Goal: Task Accomplishment & Management: Manage account settings

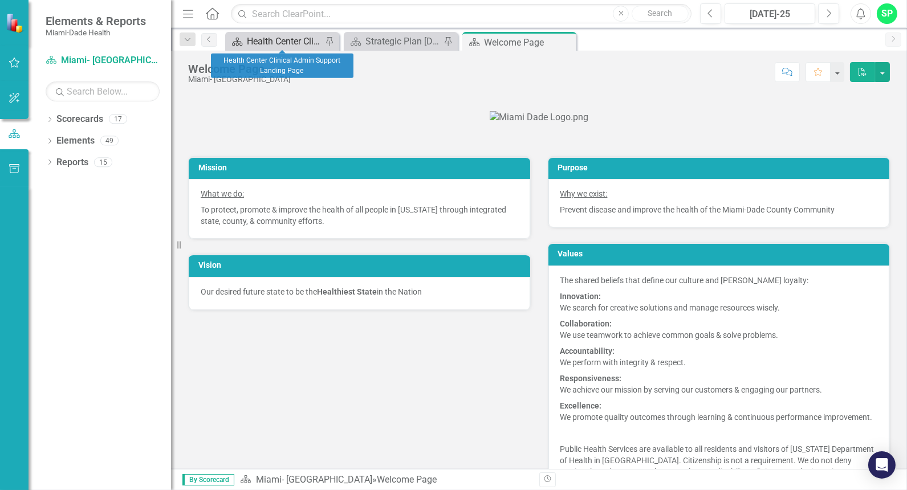
click at [265, 41] on div "Health Center Clinical Admin Support Landing Page" at bounding box center [284, 41] width 75 height 14
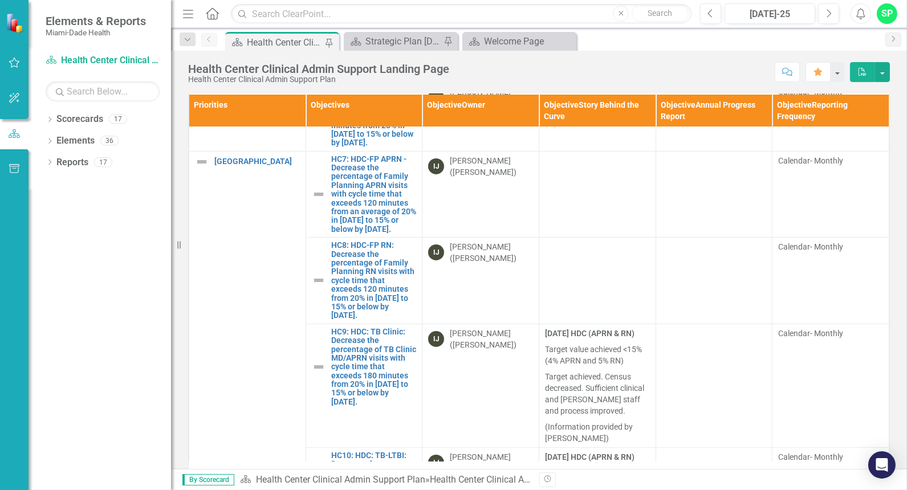
scroll to position [506, 0]
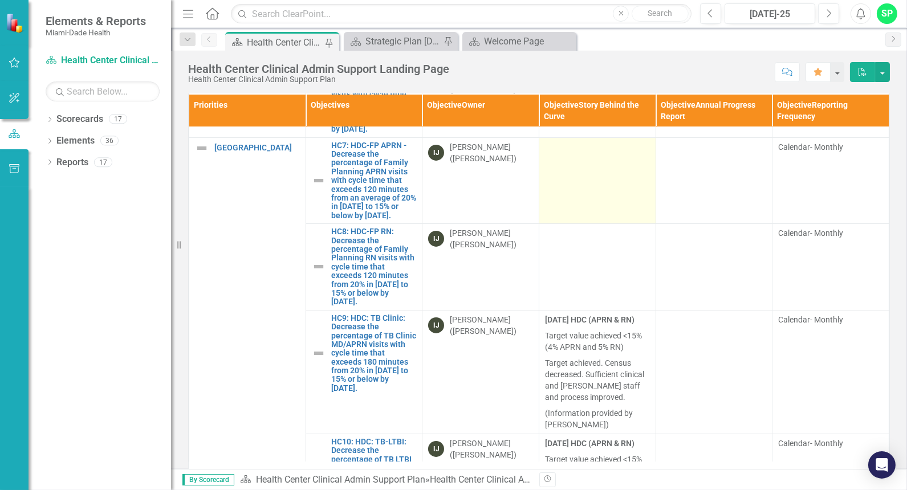
click at [567, 195] on td at bounding box center [597, 180] width 117 height 87
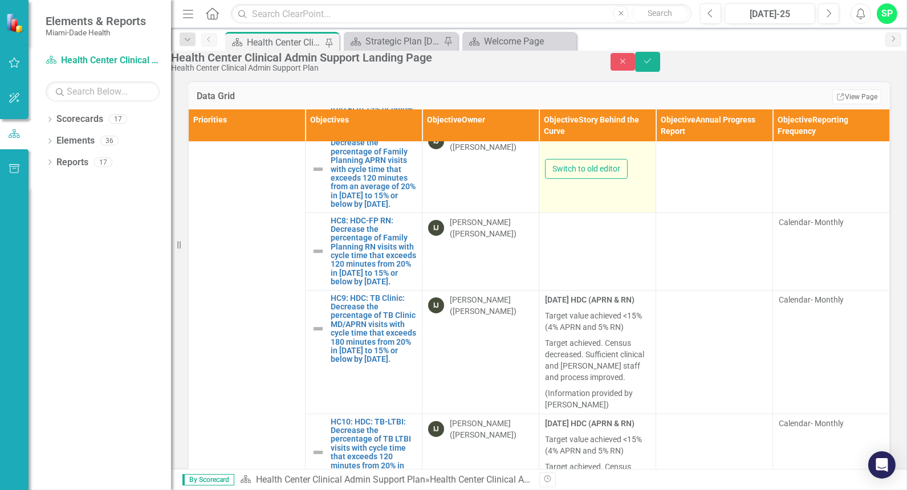
click at [565, 159] on div at bounding box center [597, 144] width 105 height 29
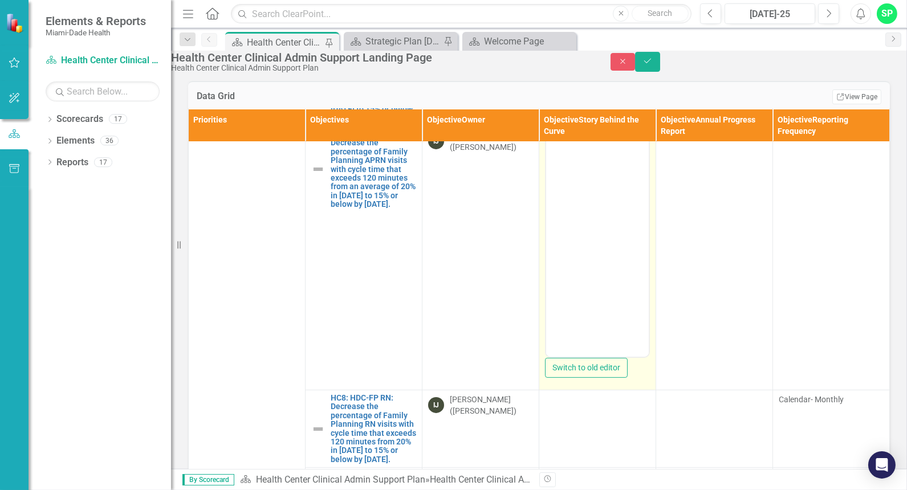
scroll to position [0, 0]
click at [565, 217] on div at bounding box center [597, 244] width 105 height 228
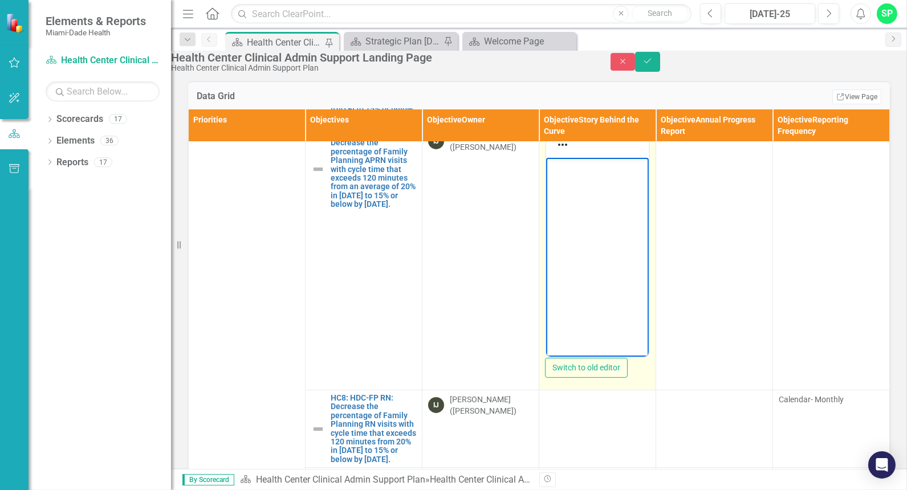
click at [562, 165] on p "Rich Text Area. Press ALT-0 for help." at bounding box center [596, 167] width 97 height 14
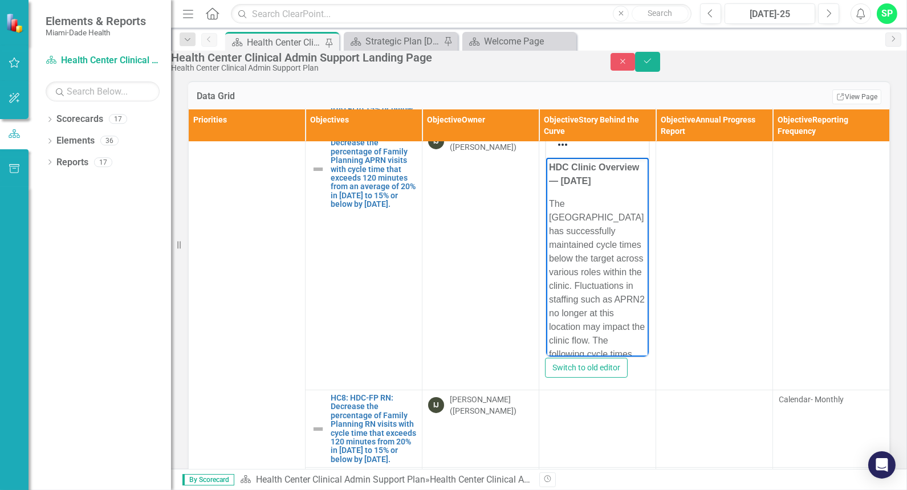
drag, startPoint x: 642, startPoint y: 324, endPoint x: 1175, endPoint y: 387, distance: 536.7
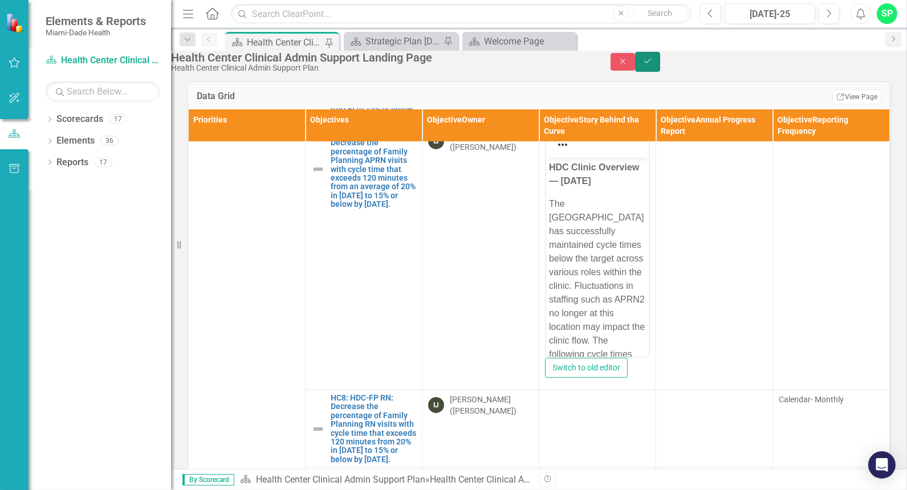
click at [653, 65] on icon "Save" at bounding box center [647, 61] width 10 height 8
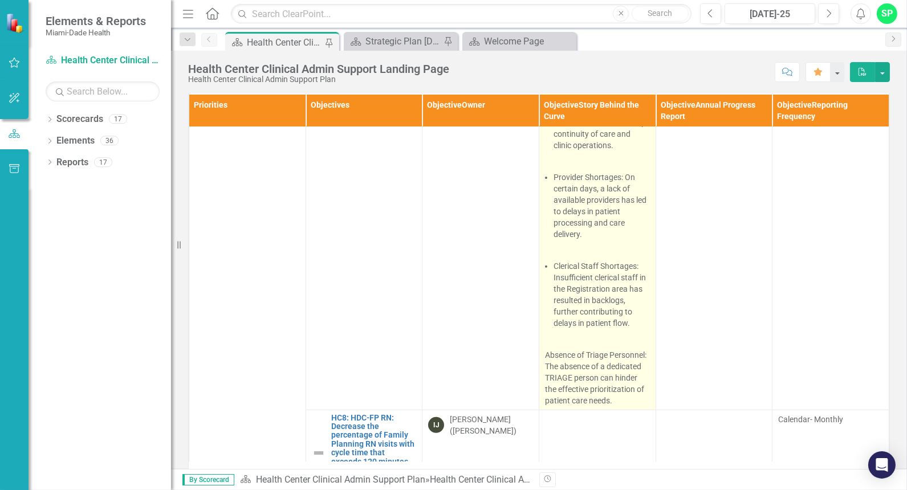
scroll to position [1076, 0]
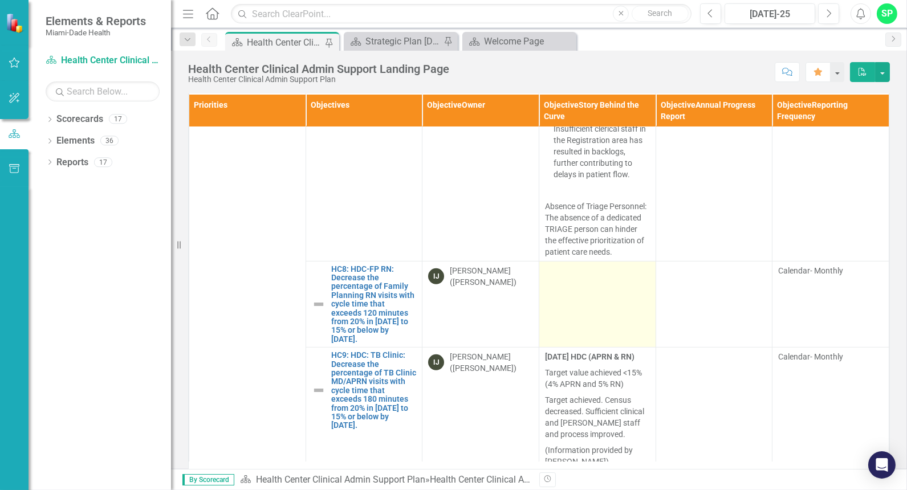
click at [555, 339] on td at bounding box center [597, 304] width 117 height 87
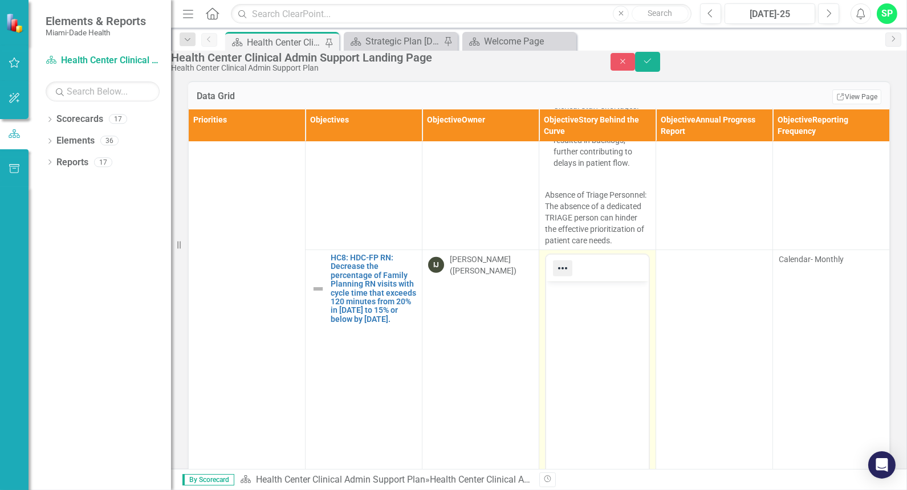
scroll to position [0, 0]
click at [555, 292] on p "Rich Text Area. Press ALT-0 for help." at bounding box center [596, 291] width 97 height 14
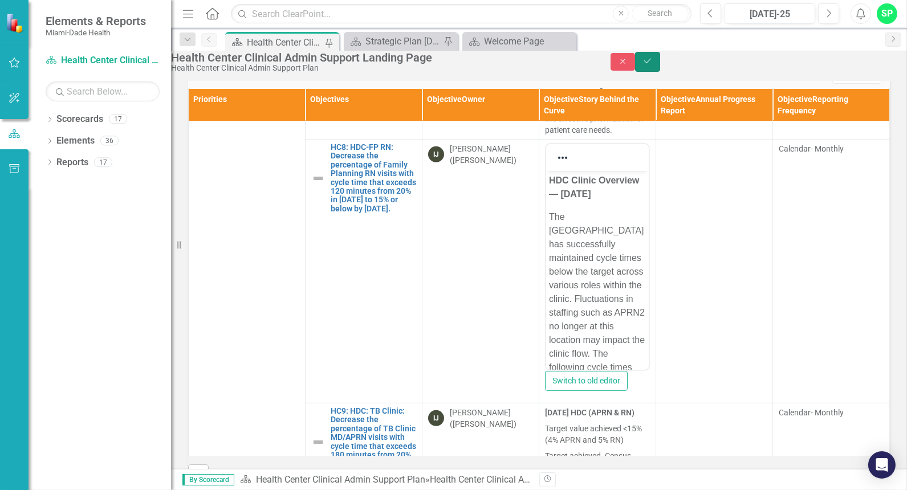
click at [653, 65] on icon "Save" at bounding box center [647, 61] width 10 height 8
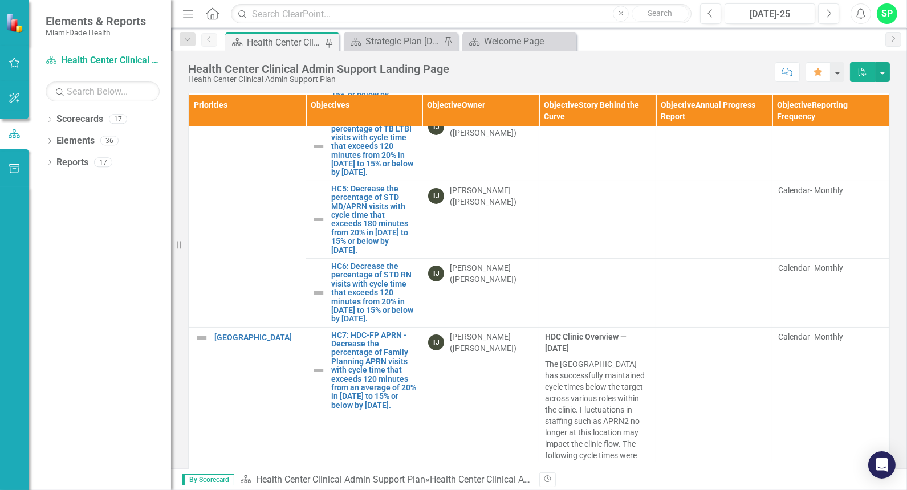
scroll to position [443, 0]
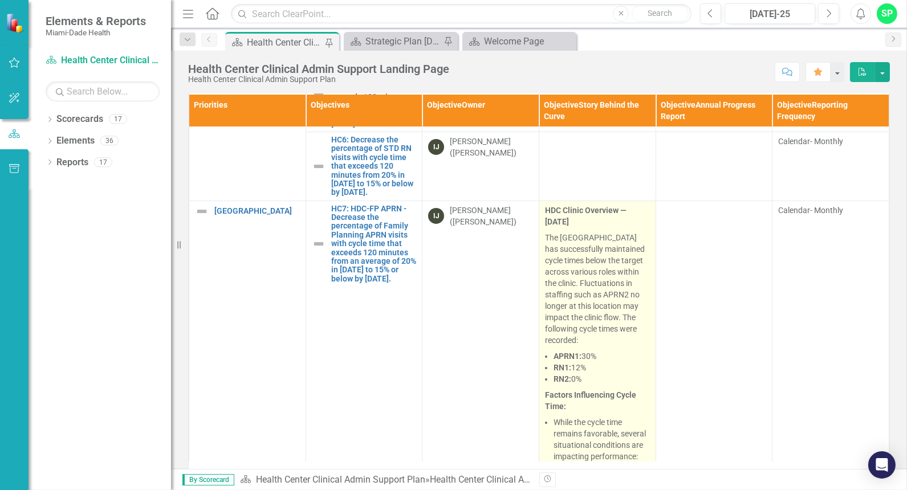
click at [580, 296] on p "The [GEOGRAPHIC_DATA] has successfully maintained cycle times below the target …" at bounding box center [597, 289] width 105 height 119
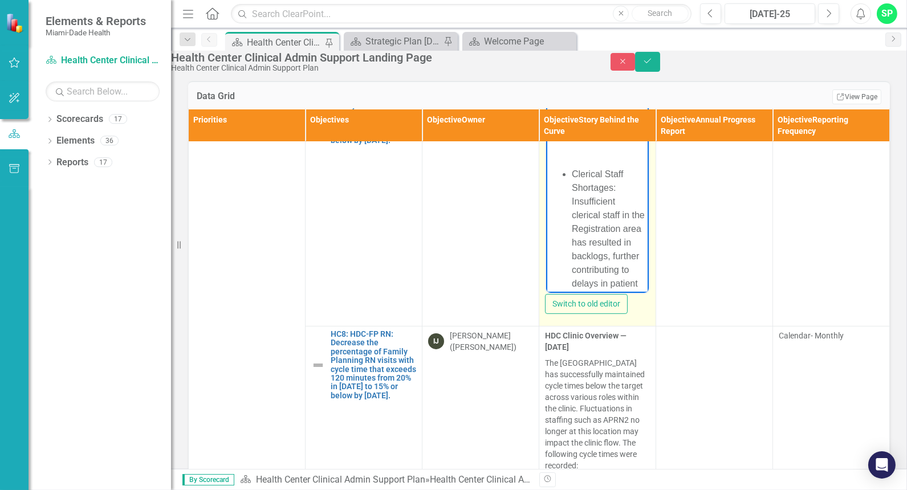
scroll to position [1201, 0]
click at [628, 277] on p "Absence of Triage Personnel: The absence of a dedicated TRIAGE person can hinde…" at bounding box center [596, 233] width 97 height 96
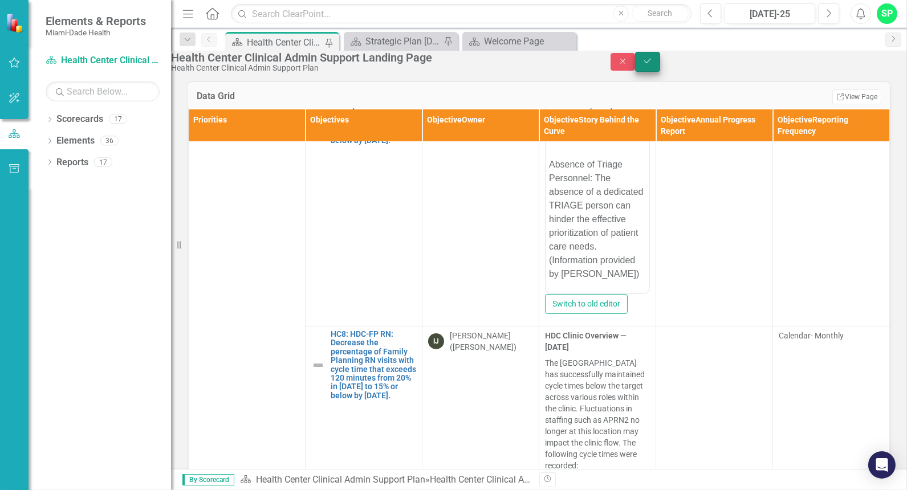
click at [660, 61] on button "Save" at bounding box center [647, 62] width 25 height 20
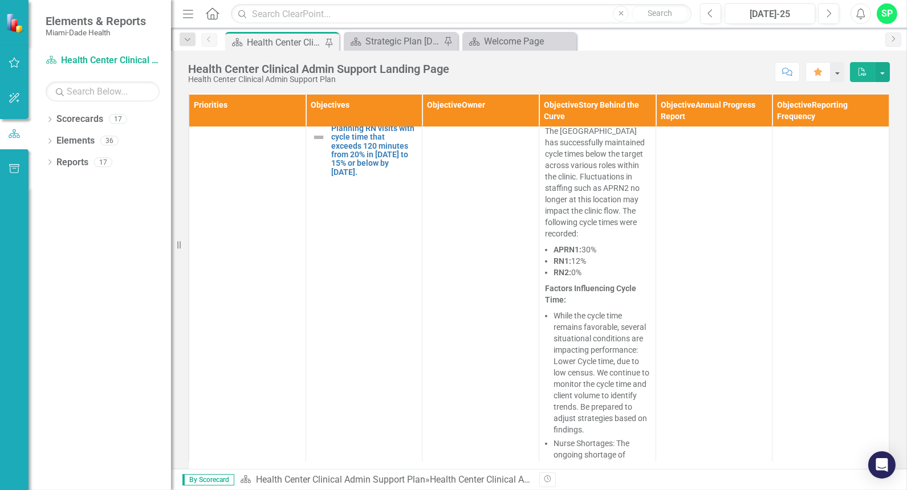
scroll to position [1267, 0]
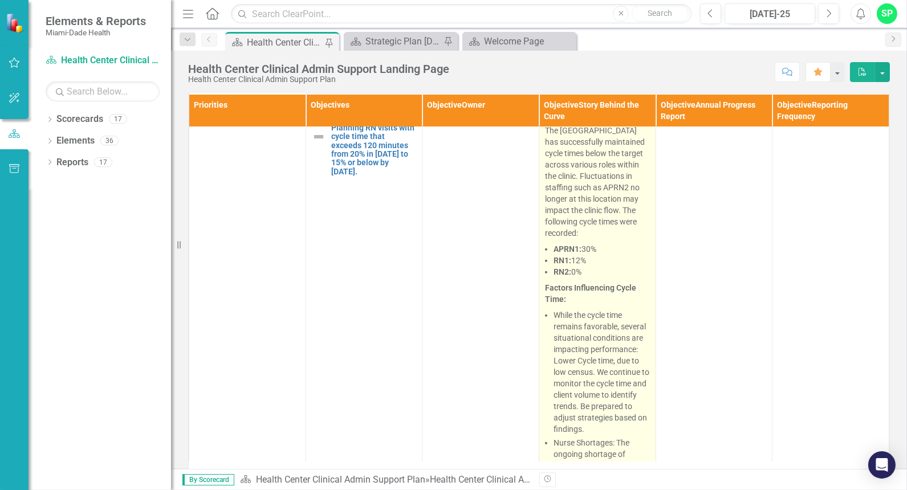
click at [601, 278] on li "RN2: 0%" at bounding box center [602, 271] width 96 height 11
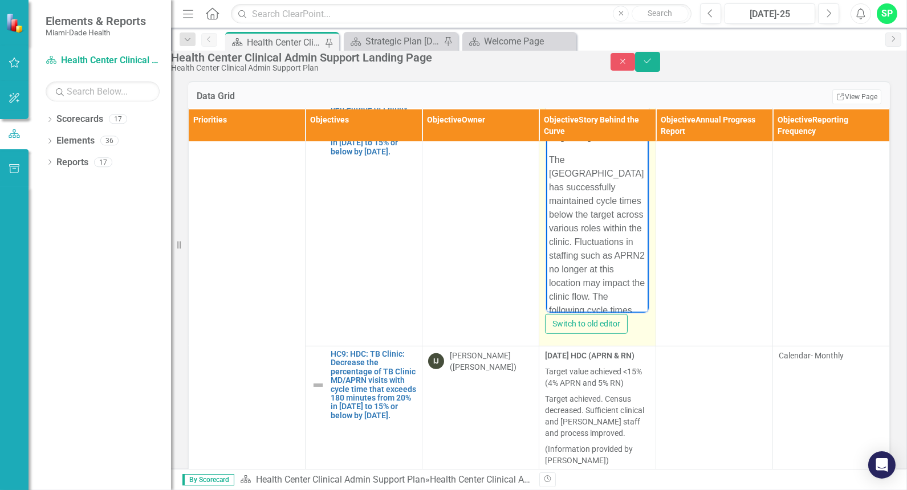
scroll to position [1201, 0]
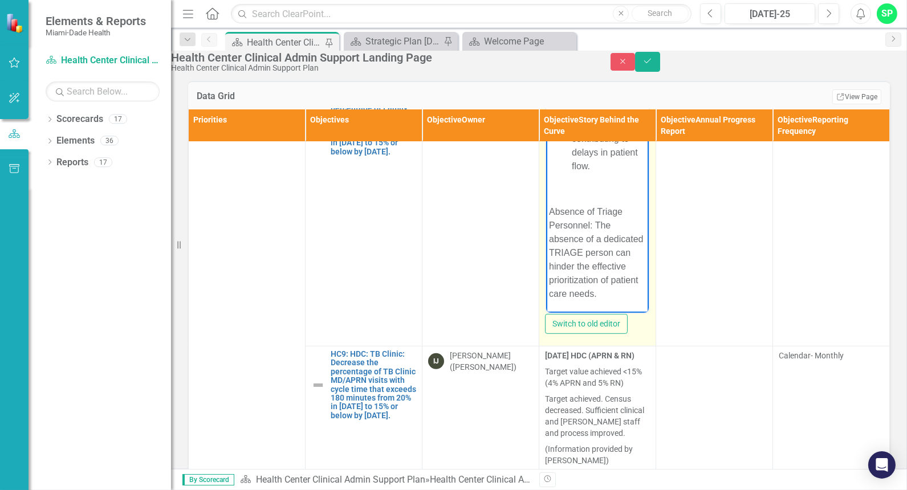
click at [625, 294] on p "Absence of Triage Personnel: The absence of a dedicated TRIAGE person can hinde…" at bounding box center [596, 253] width 97 height 96
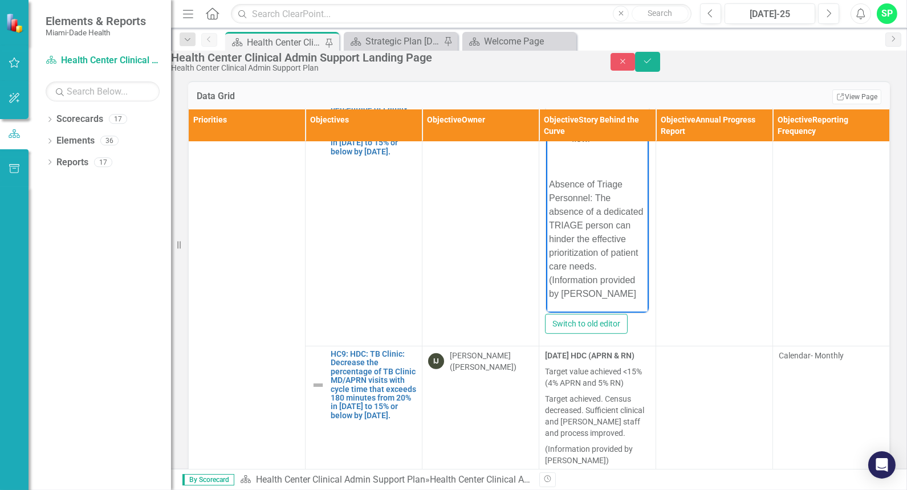
scroll to position [1228, 0]
click at [653, 65] on icon "Save" at bounding box center [647, 61] width 10 height 8
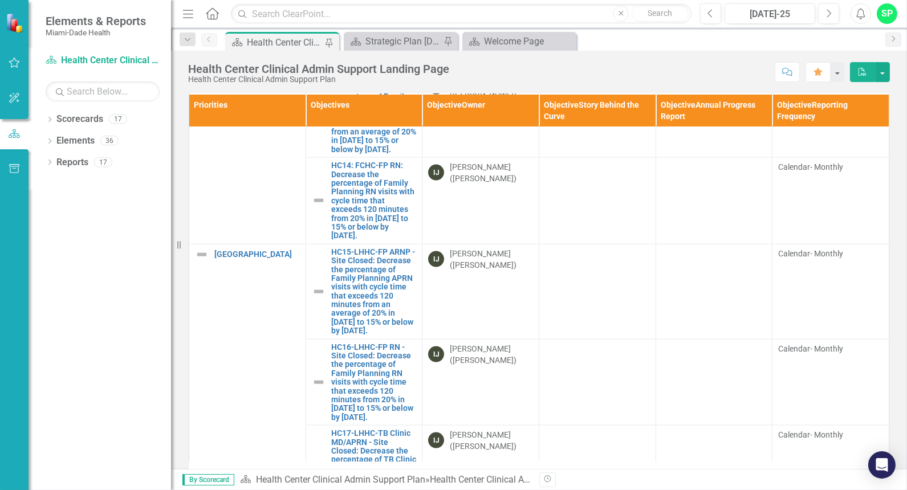
scroll to position [3293, 0]
click at [585, 158] on td at bounding box center [597, 115] width 117 height 87
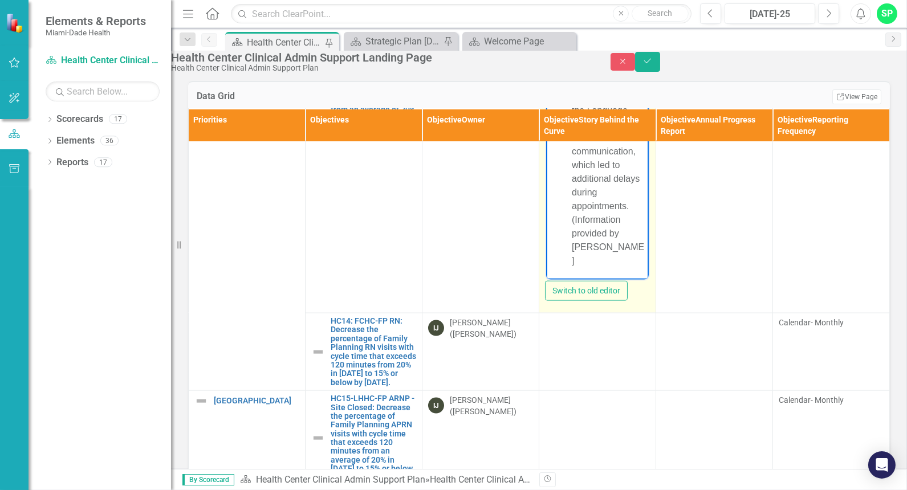
scroll to position [1119, 0]
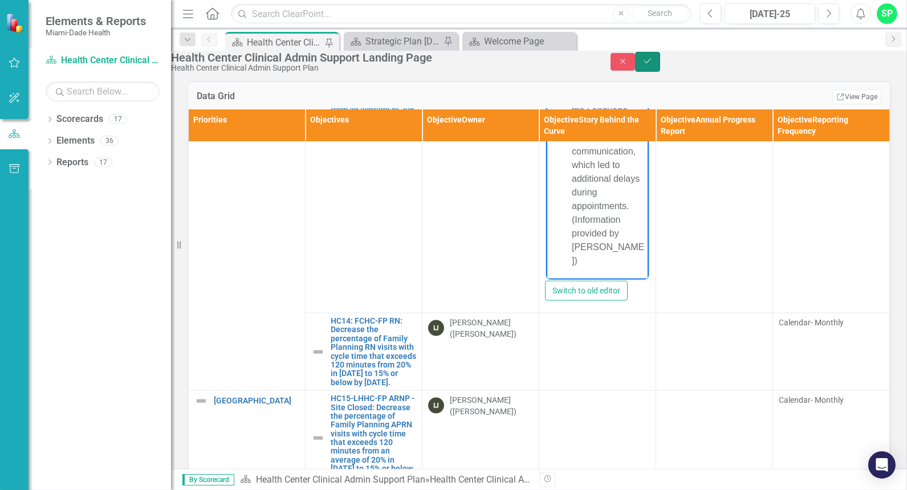
click at [653, 64] on icon "Save" at bounding box center [647, 61] width 10 height 8
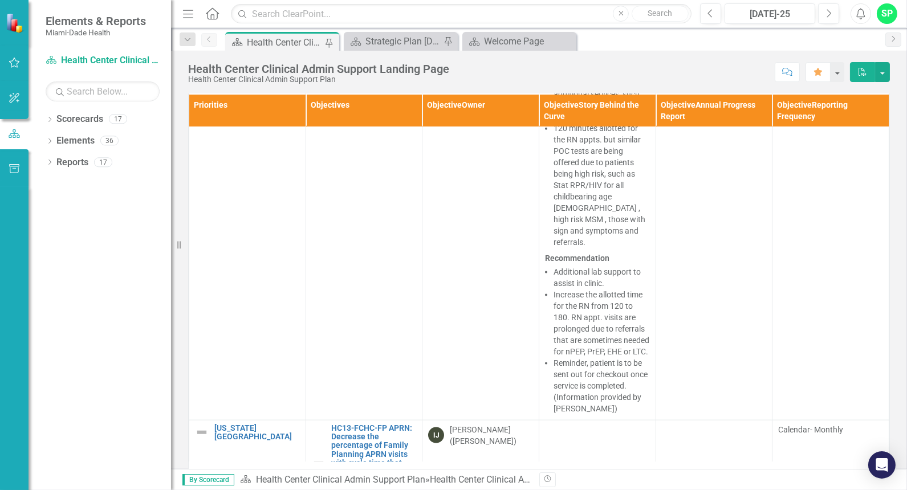
scroll to position [3230, 0]
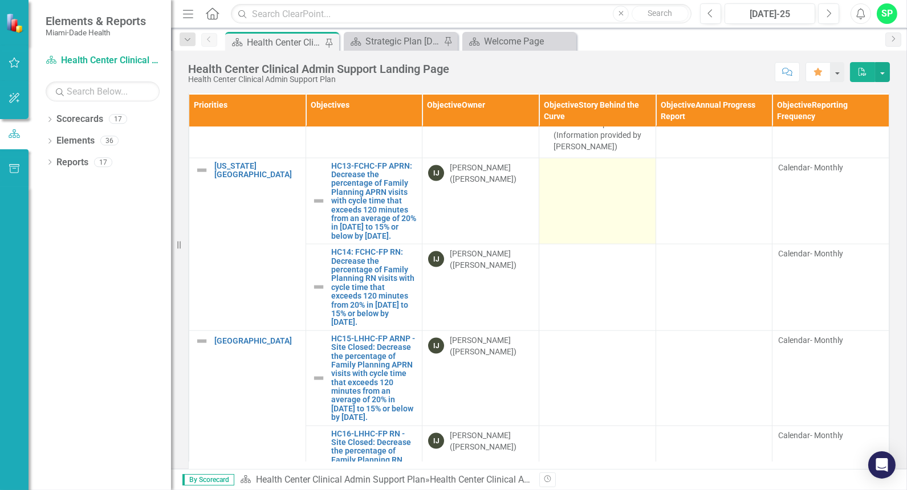
click at [593, 245] on td at bounding box center [597, 201] width 117 height 87
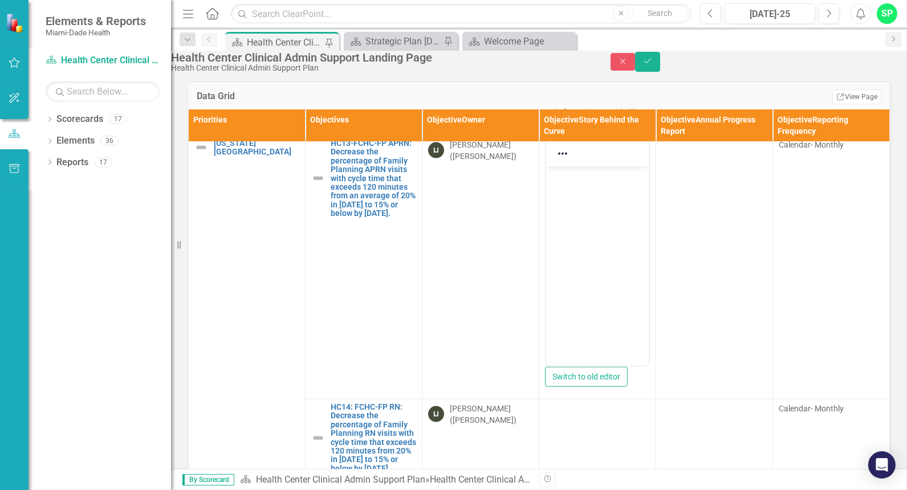
scroll to position [0, 0]
click at [574, 187] on body "Rich Text Area. Press ALT-0 for help." at bounding box center [597, 251] width 103 height 171
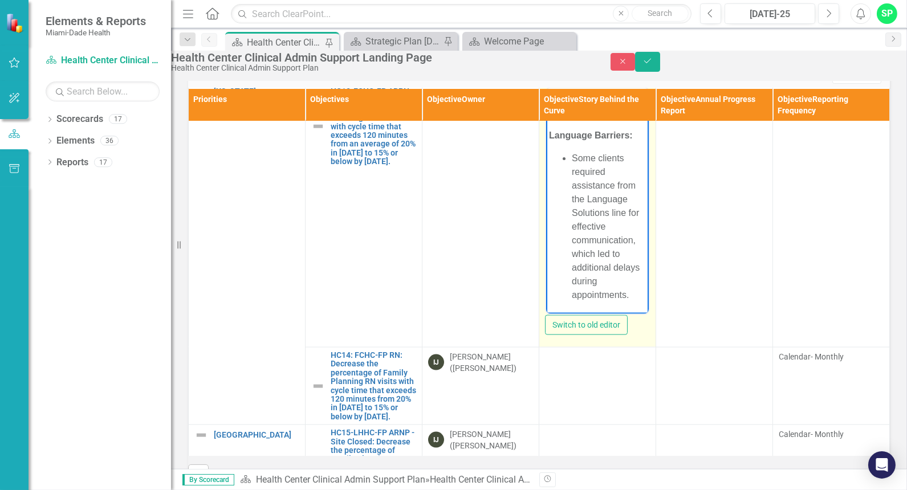
scroll to position [1078, 0]
drag, startPoint x: 638, startPoint y: 286, endPoint x: 1185, endPoint y: 604, distance: 632.0
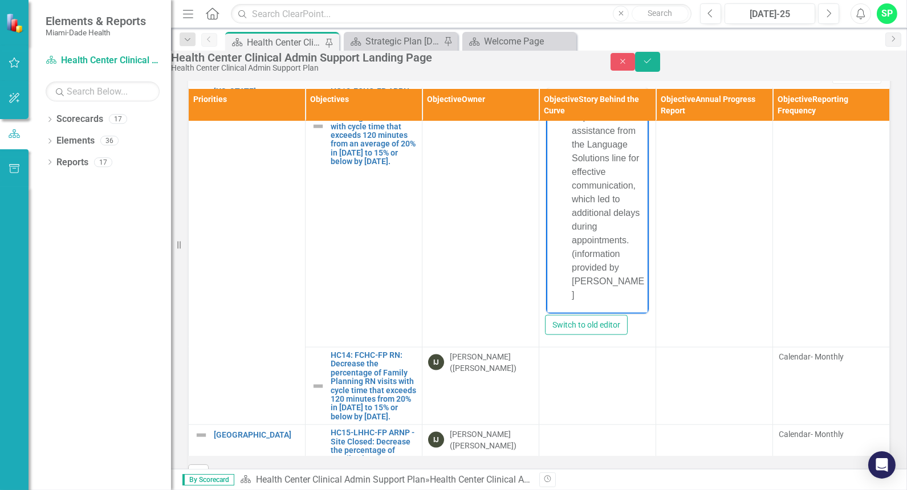
scroll to position [1119, 0]
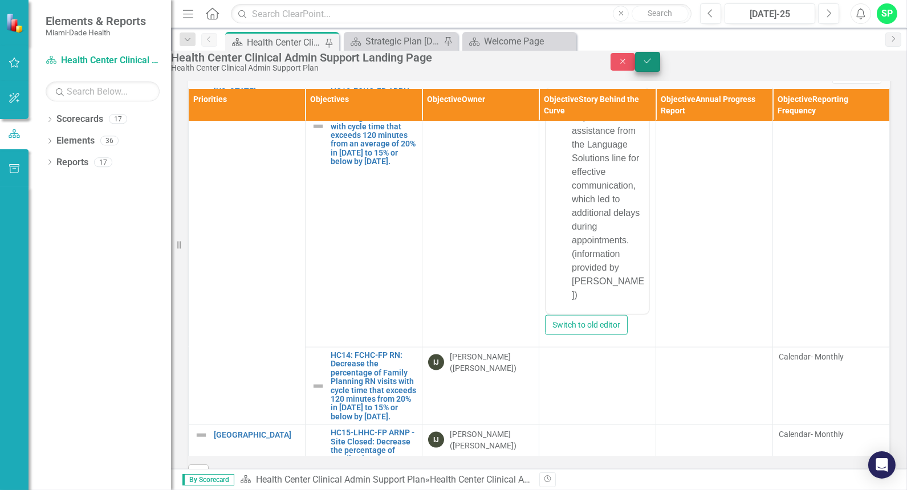
click at [660, 71] on button "Save" at bounding box center [647, 62] width 25 height 20
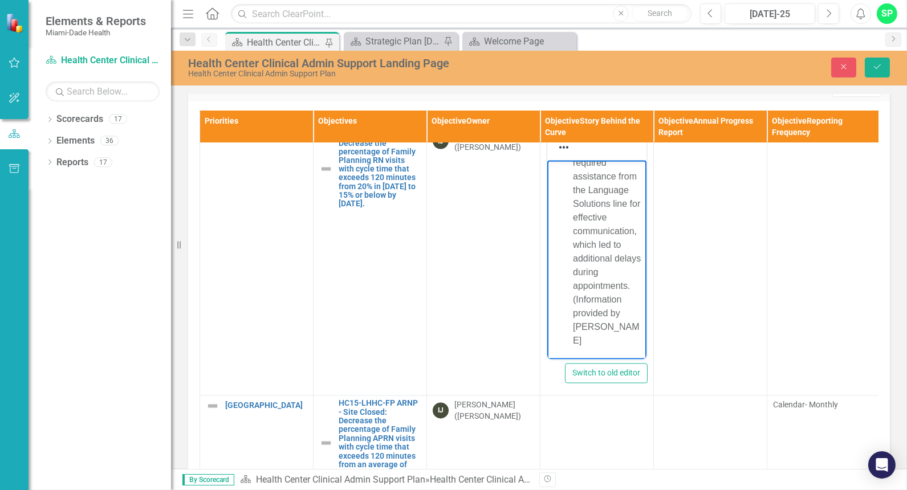
scroll to position [1119, 0]
click at [877, 69] on icon "Save" at bounding box center [877, 67] width 10 height 8
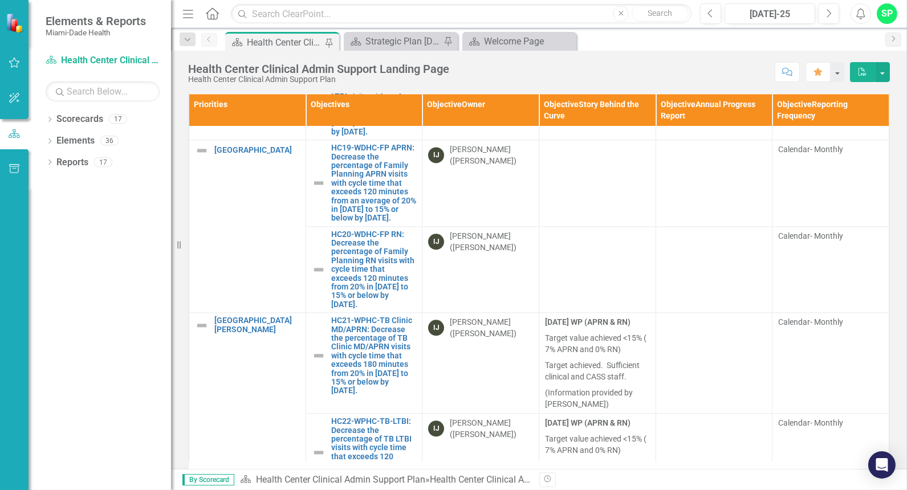
scroll to position [5003, 0]
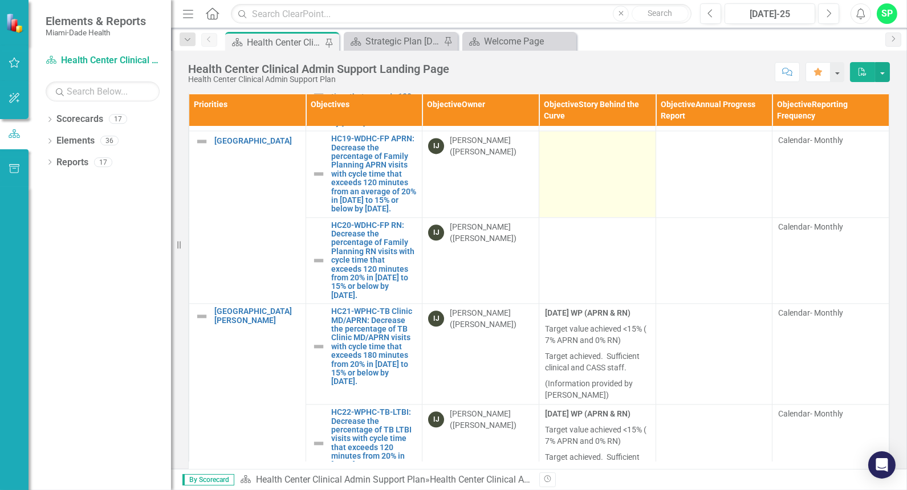
click at [574, 218] on td at bounding box center [597, 174] width 117 height 87
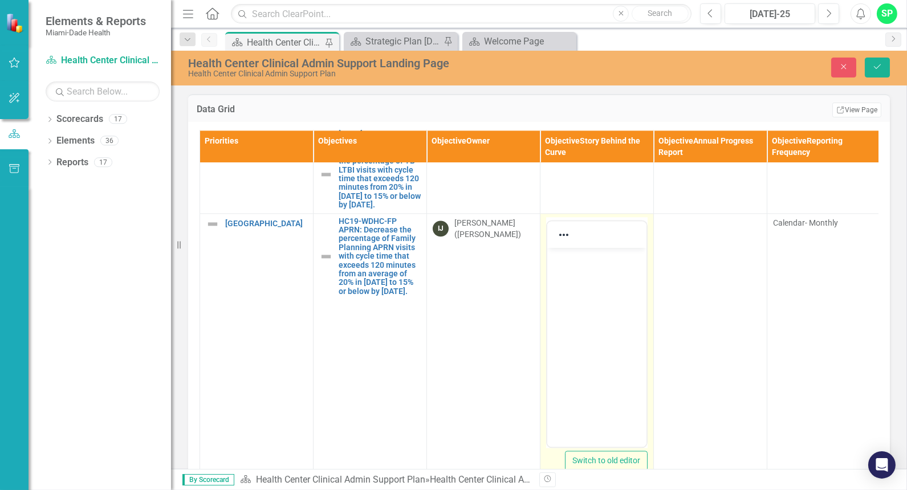
scroll to position [0, 0]
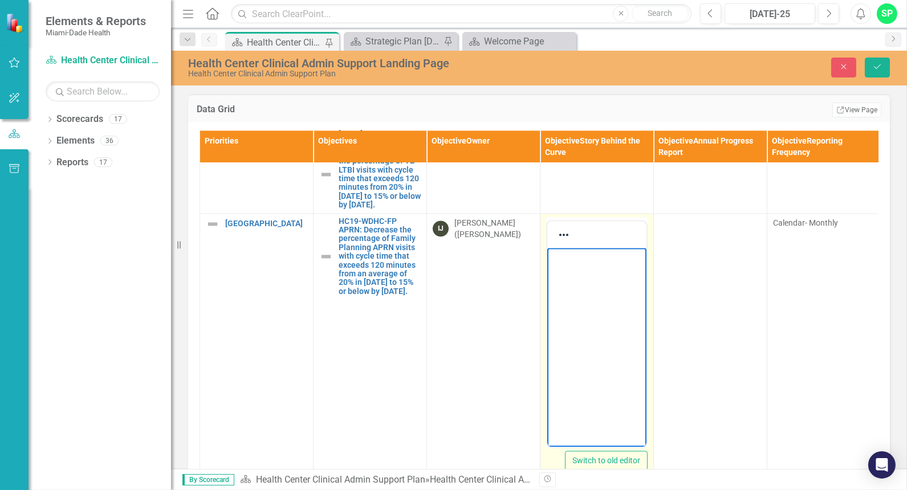
click at [568, 259] on p "Rich Text Area. Press ALT-0 for help." at bounding box center [596, 257] width 93 height 14
paste body "Rich Text Area. Press ALT-0 for help."
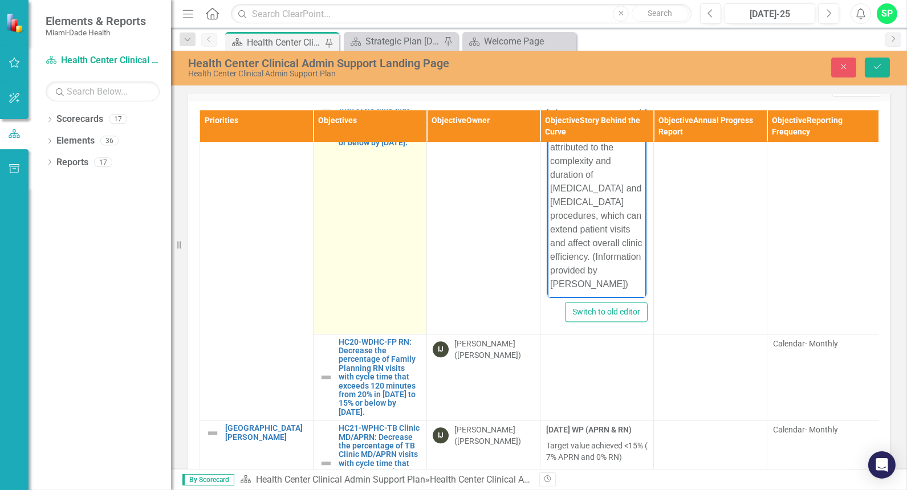
scroll to position [5159, 0]
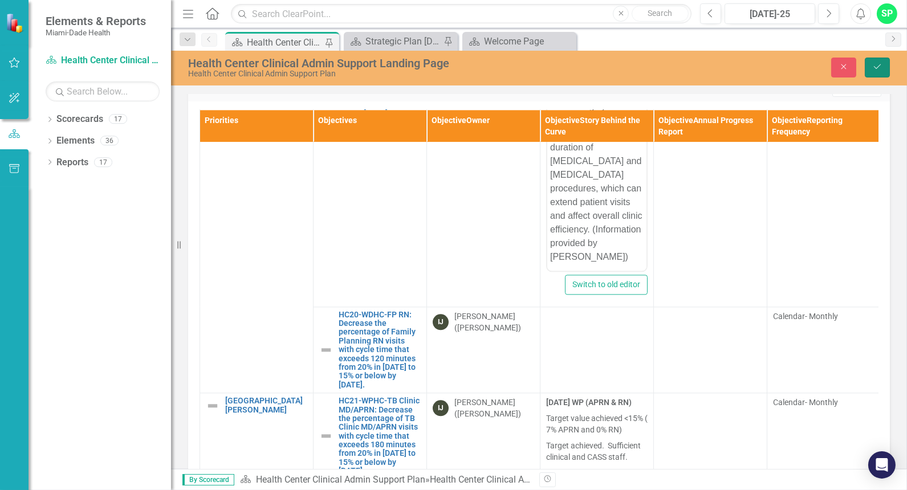
click at [886, 60] on button "Save" at bounding box center [877, 68] width 25 height 20
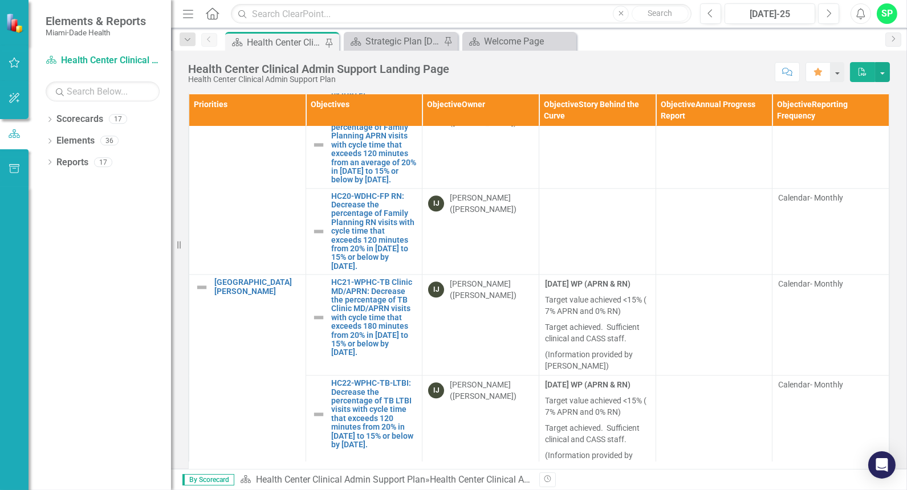
scroll to position [4940, 0]
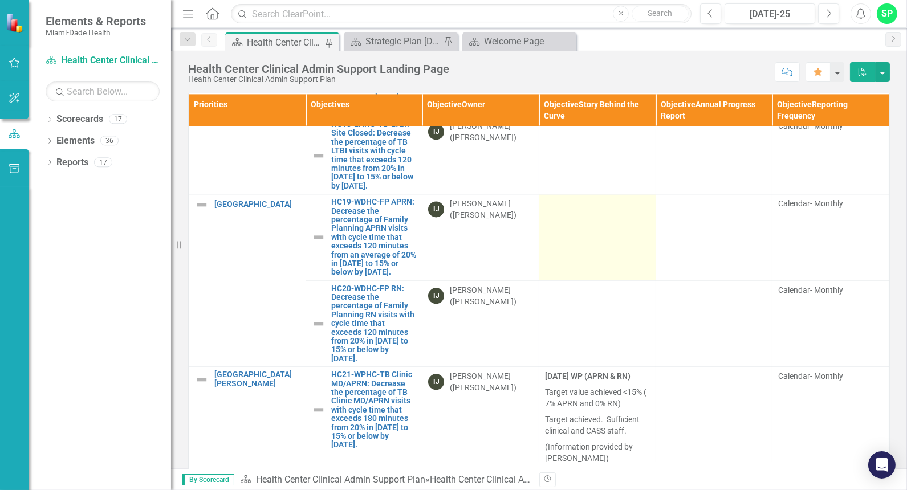
click at [589, 281] on td at bounding box center [597, 237] width 117 height 87
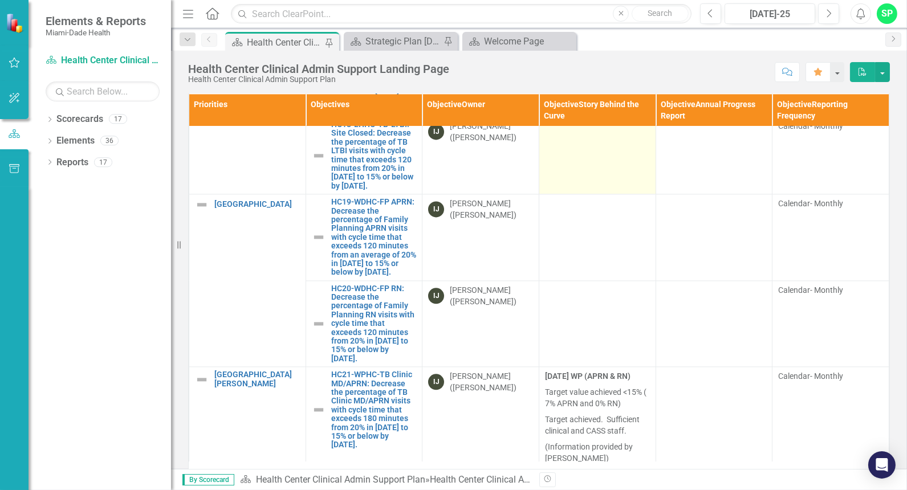
click at [589, 281] on td at bounding box center [597, 237] width 117 height 87
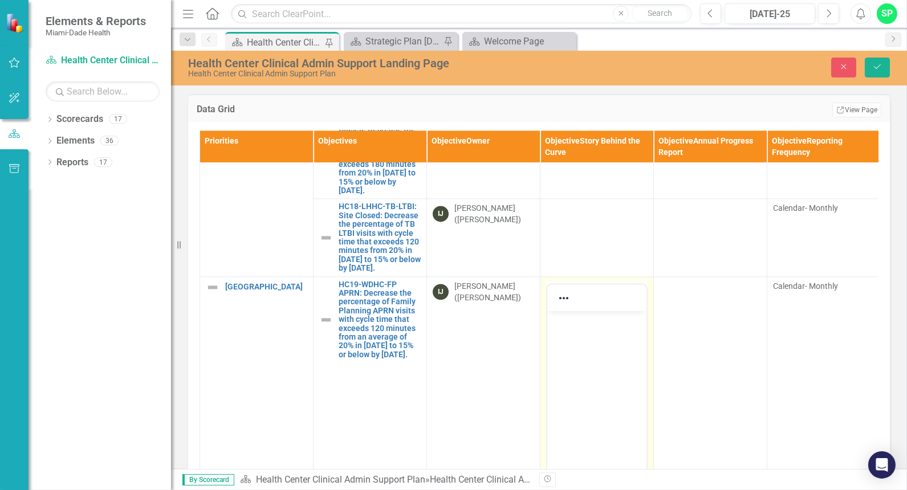
scroll to position [0, 0]
click at [568, 318] on p "Rich Text Area. Press ALT-0 for help." at bounding box center [596, 321] width 93 height 14
paste body "Rich Text Area. Press ALT-0 for help."
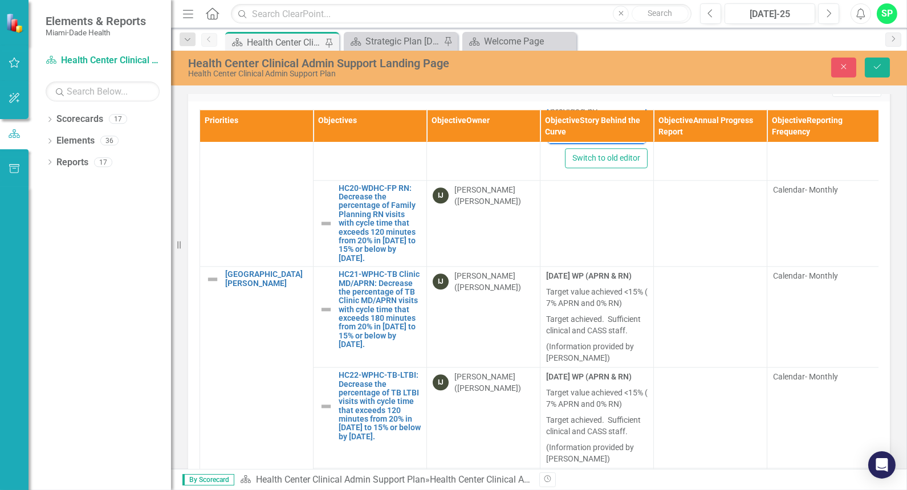
scroll to position [927, 0]
click at [888, 68] on button "Save" at bounding box center [877, 68] width 25 height 20
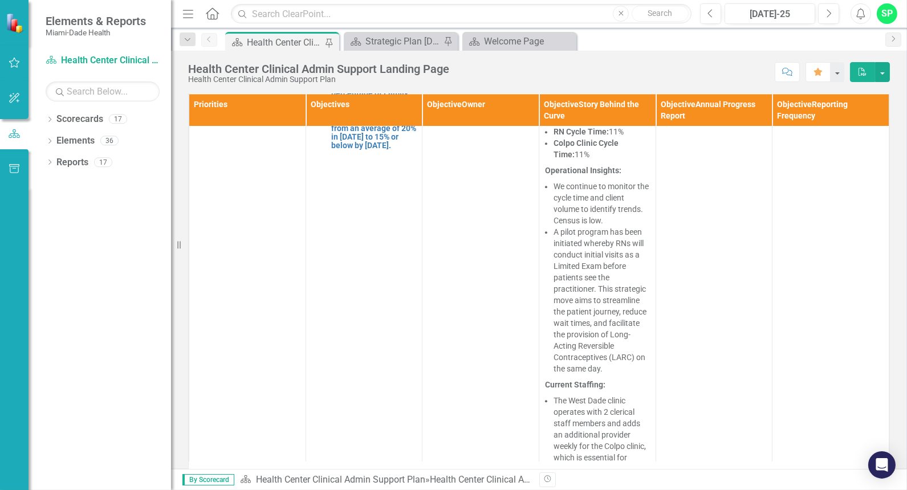
scroll to position [5573, 0]
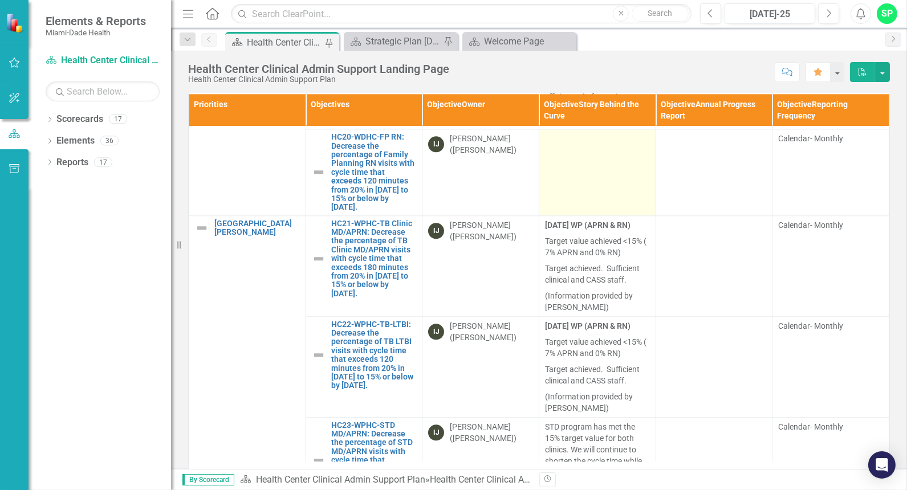
click at [604, 216] on td at bounding box center [597, 172] width 117 height 87
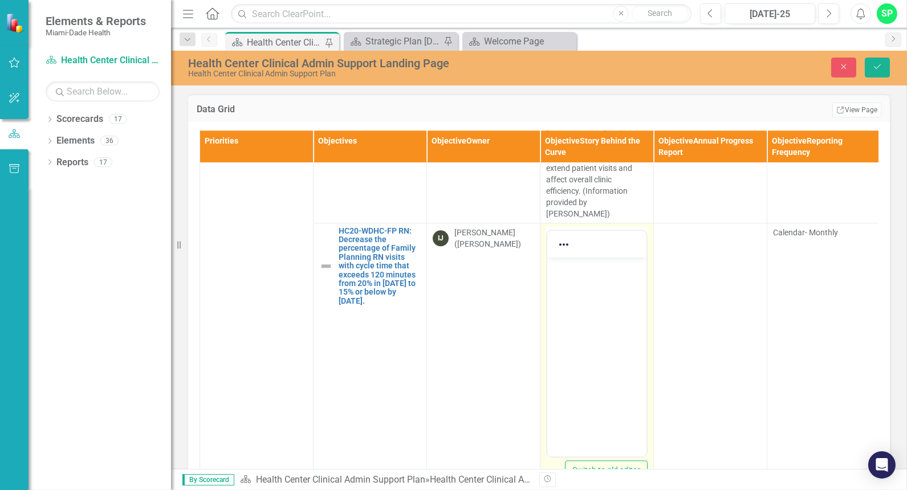
scroll to position [0, 0]
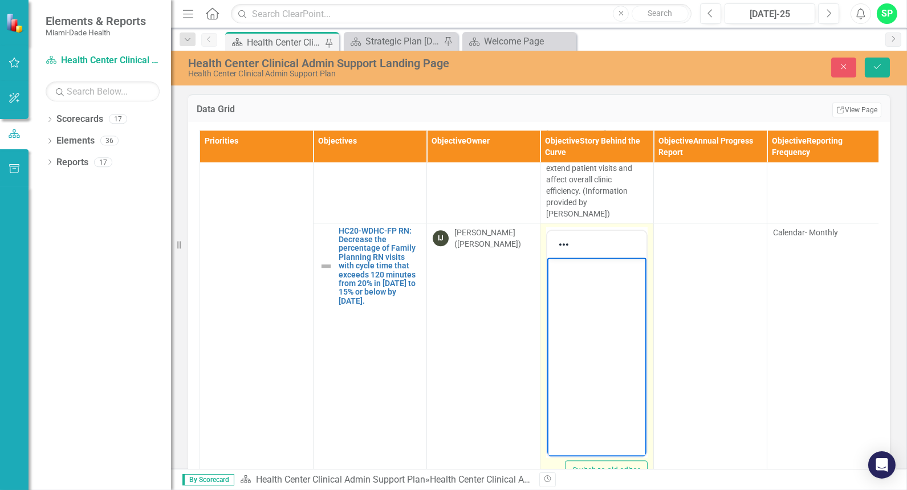
click at [560, 280] on body "Rich Text Area. Press ALT-0 for help." at bounding box center [596, 342] width 99 height 171
paste body "Rich Text Area. Press ALT-0 for help."
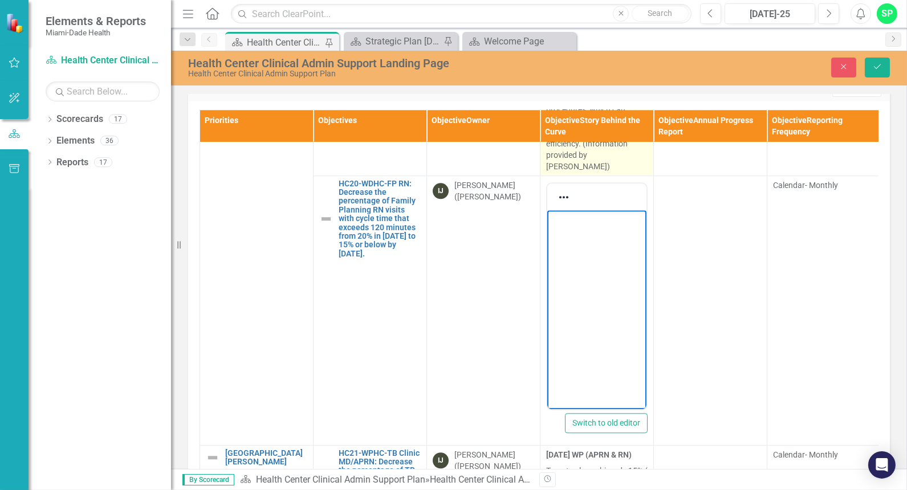
scroll to position [876, 0]
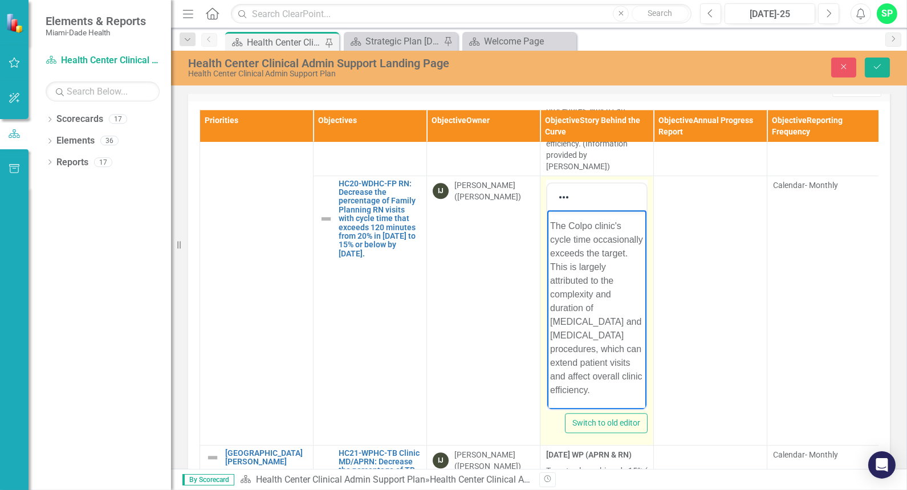
click at [615, 396] on p "The Colpo clinic's cycle time occasionally exceeds the target. This is largely …" at bounding box center [596, 308] width 93 height 178
click at [599, 385] on p "The Colpo clinic's cycle time occasionally exceeds the target. This is largely …" at bounding box center [596, 308] width 93 height 178
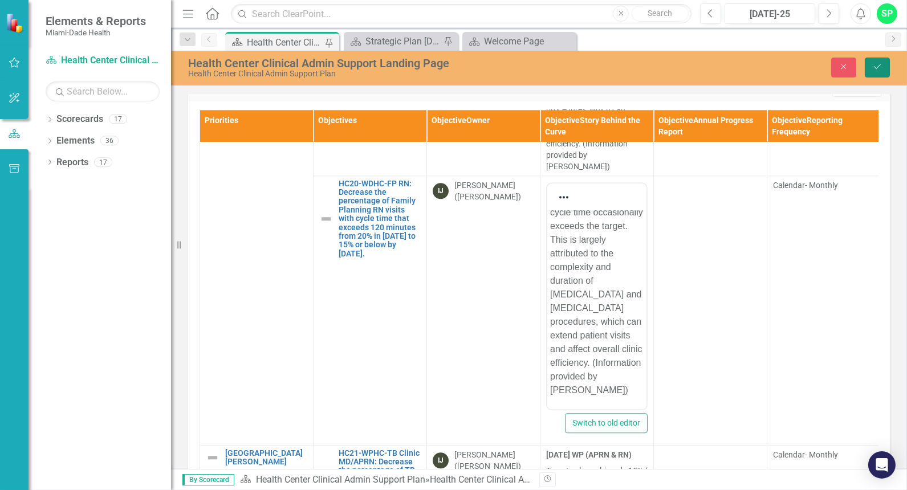
click at [887, 65] on button "Save" at bounding box center [877, 68] width 25 height 20
